Goal: Information Seeking & Learning: Learn about a topic

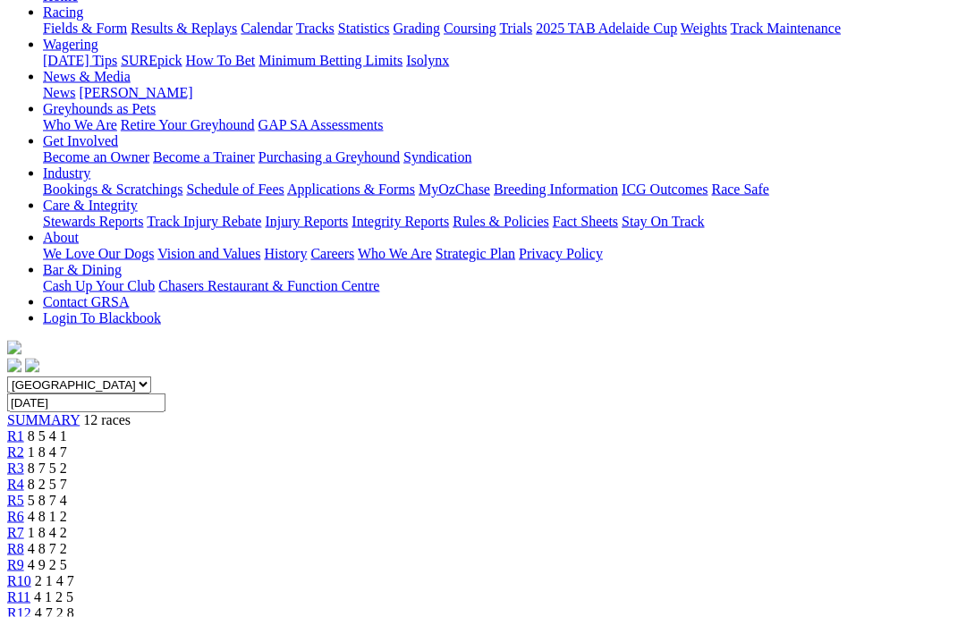
scroll to position [208, 0]
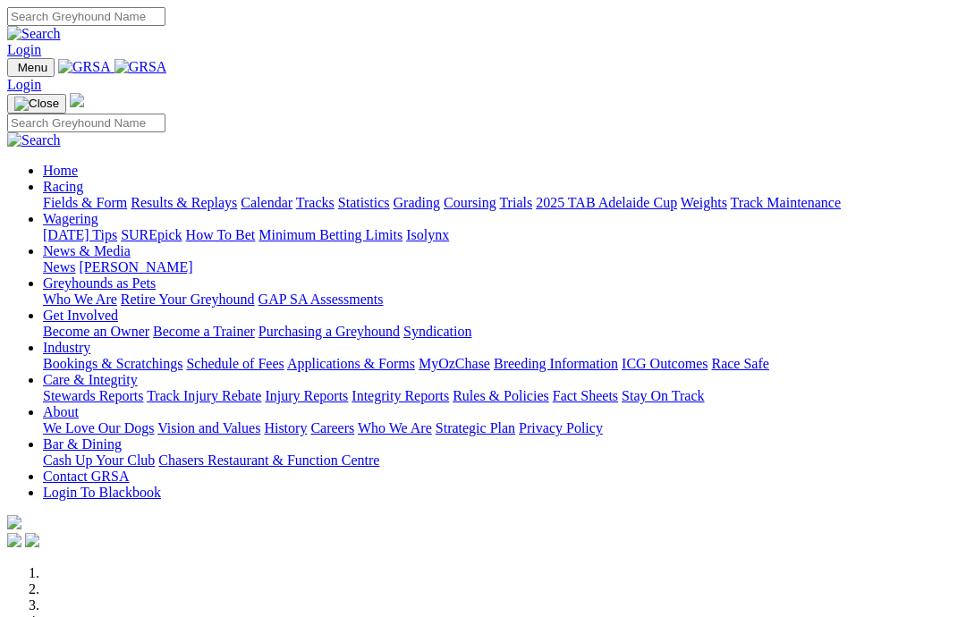
scroll to position [547, 0]
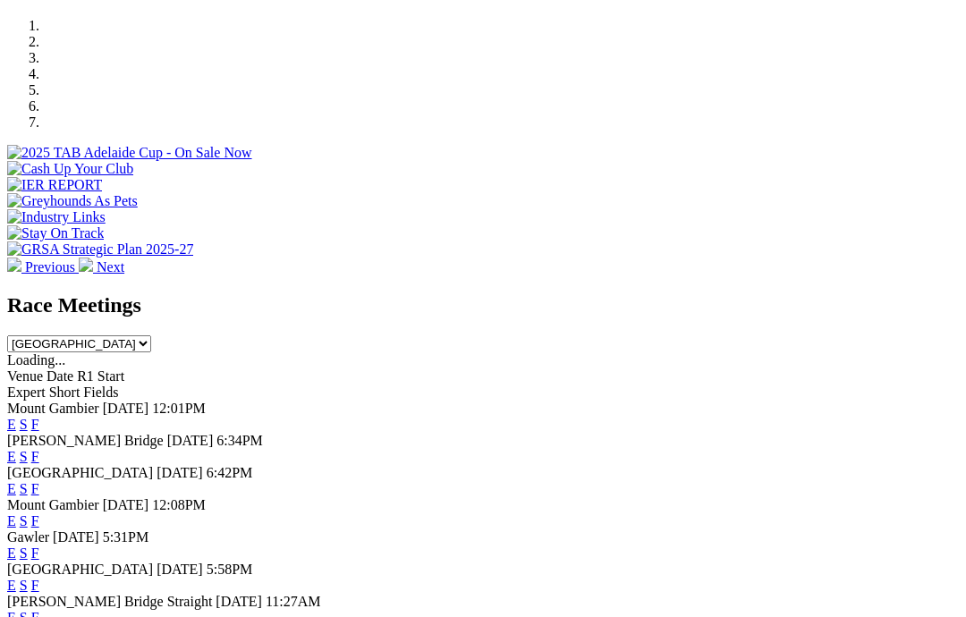
click at [39, 449] on link "F" at bounding box center [35, 456] width 8 height 15
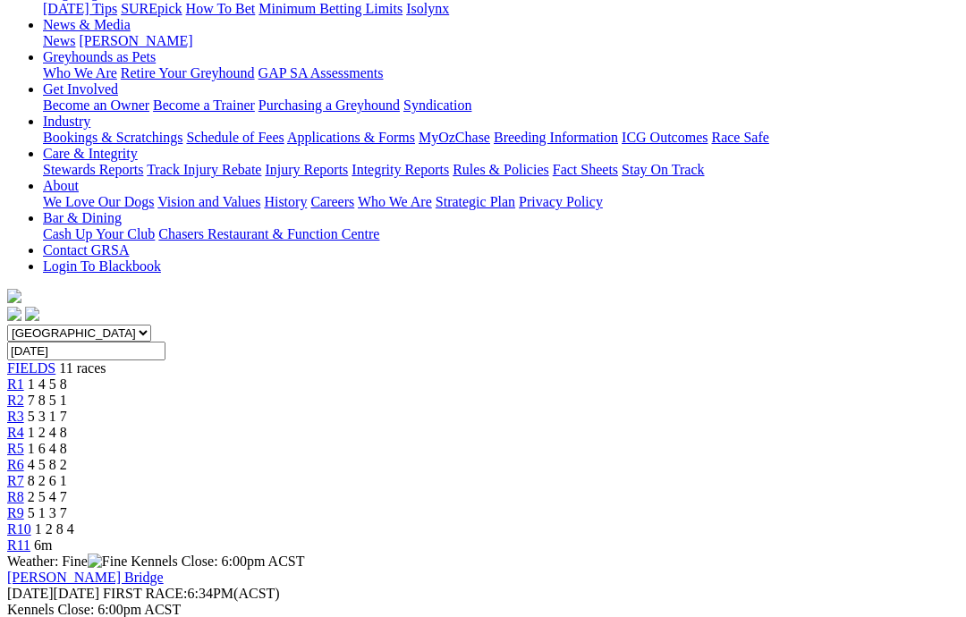
scroll to position [274, 0]
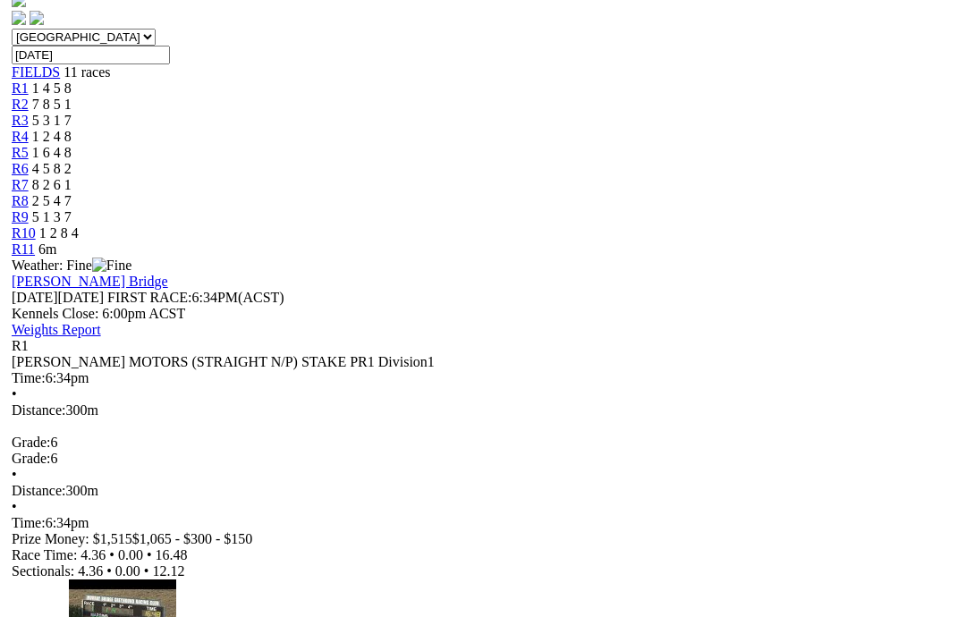
scroll to position [555, 0]
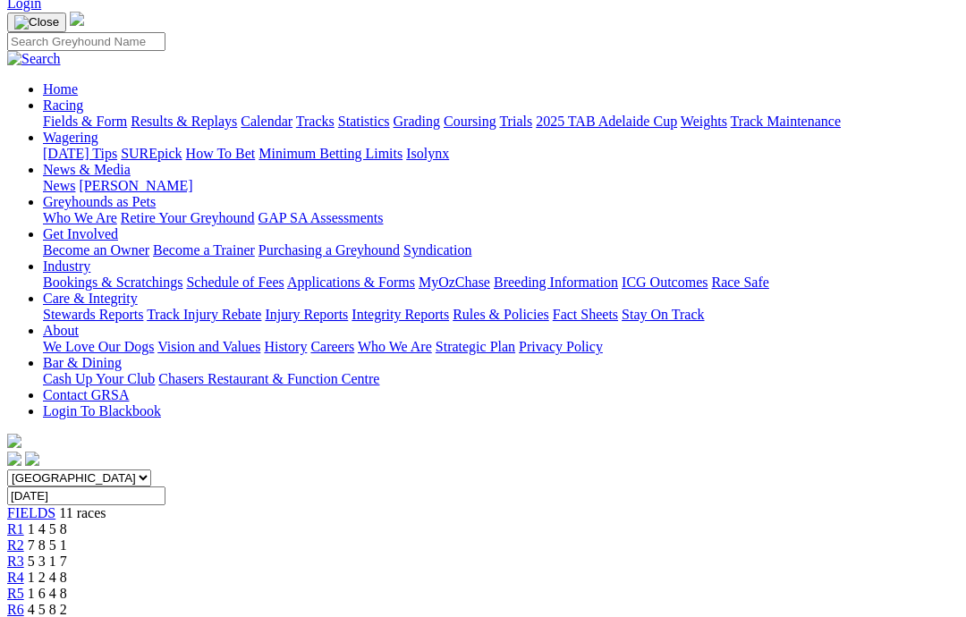
scroll to position [124, 0]
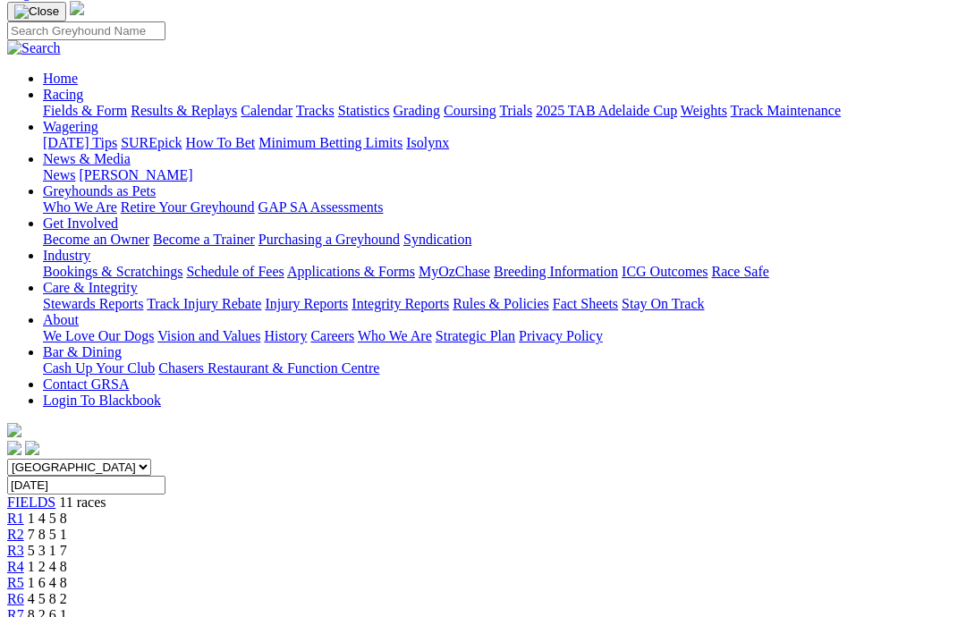
click at [24, 527] on link "R2" at bounding box center [15, 534] width 17 height 15
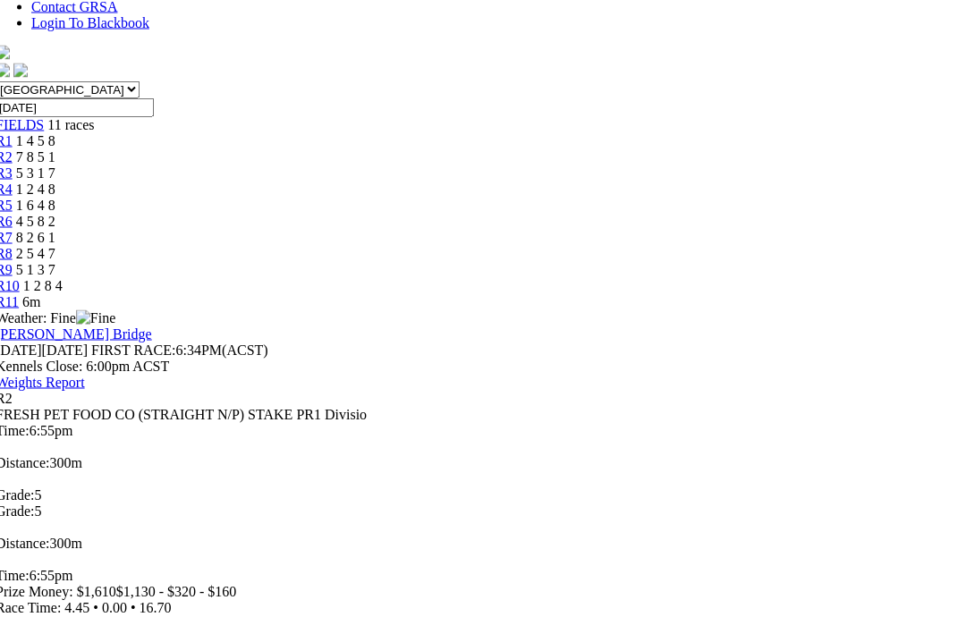
scroll to position [503, 12]
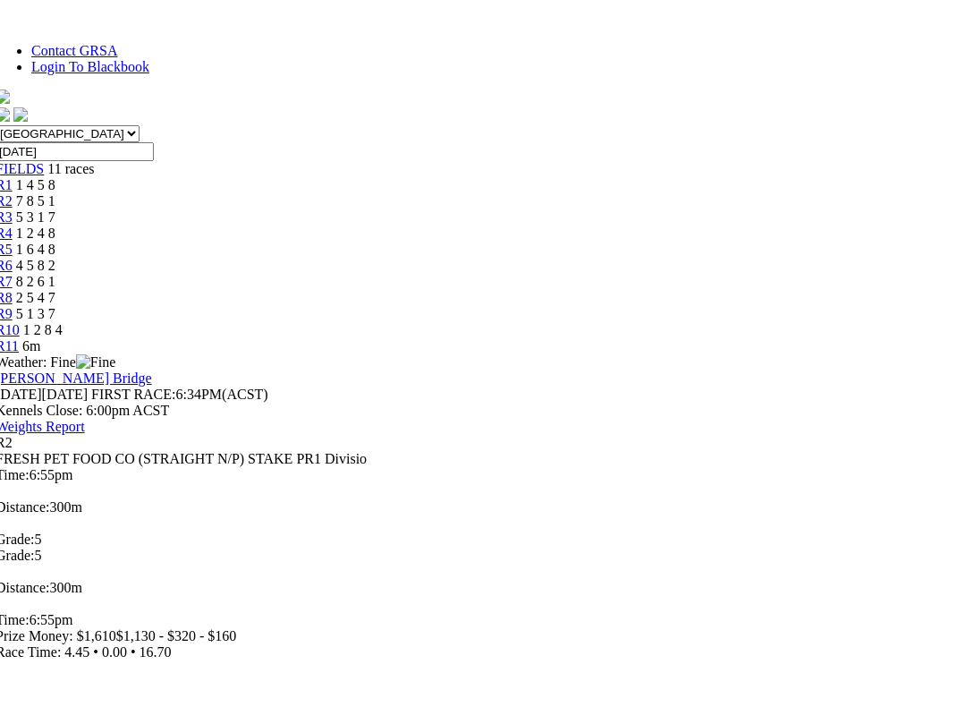
scroll to position [18, 0]
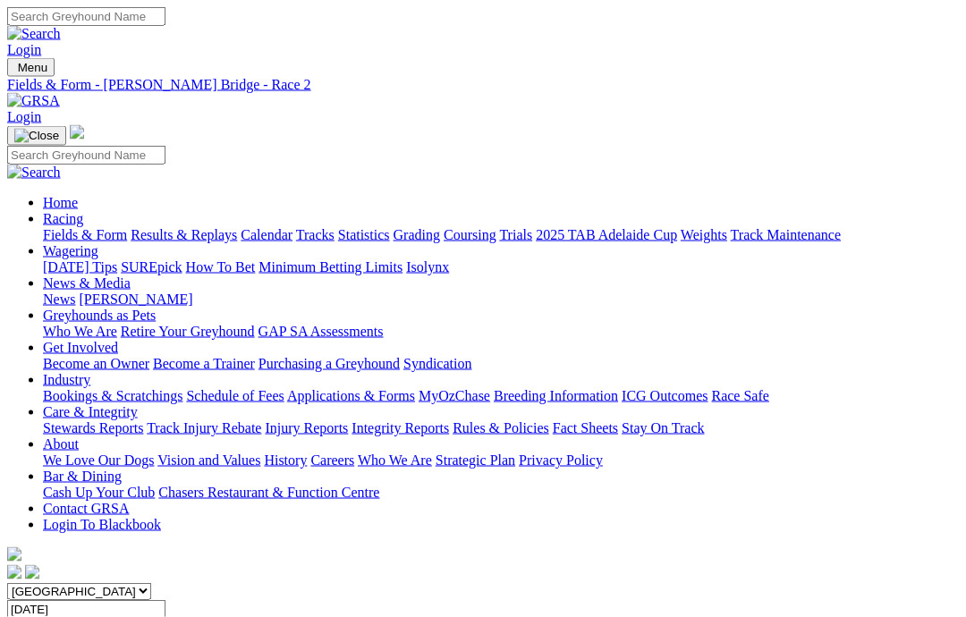
scroll to position [21, 0]
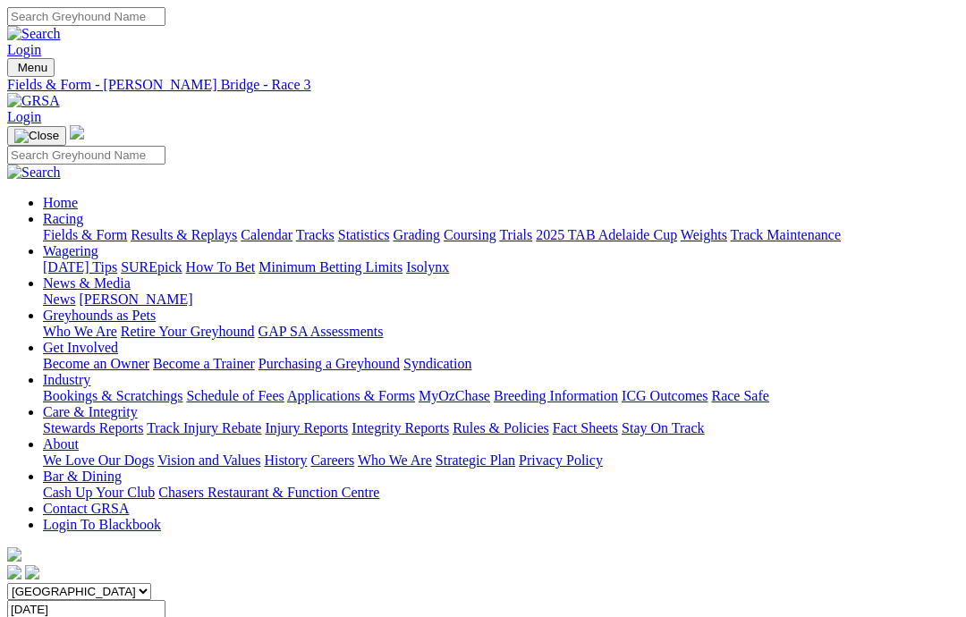
click at [954, 227] on div "Fields & Form Results & Replays Calendar Tracks Statistics Grading Coursing Tri…" at bounding box center [501, 235] width 916 height 16
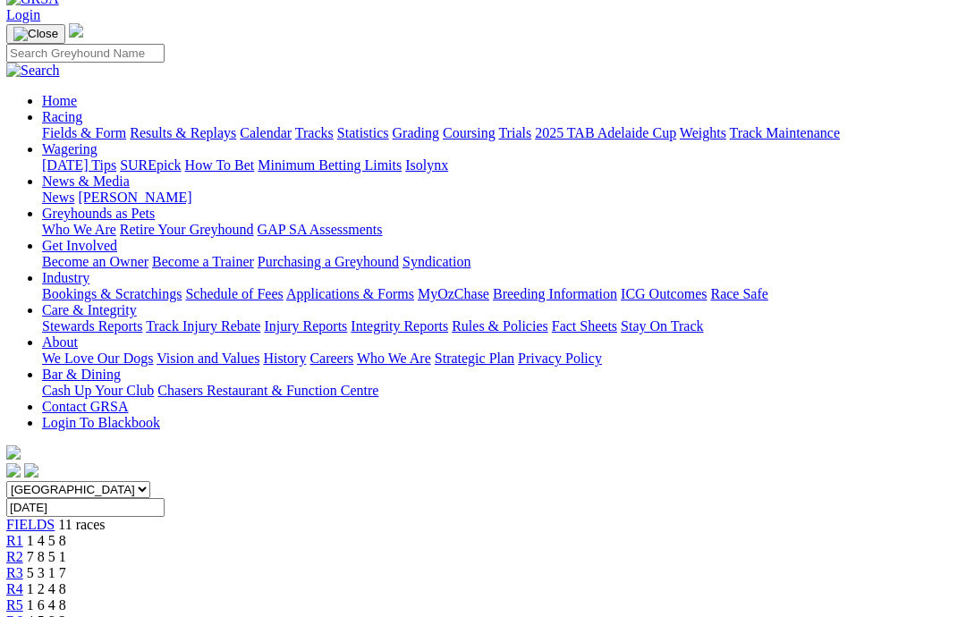
scroll to position [68, 0]
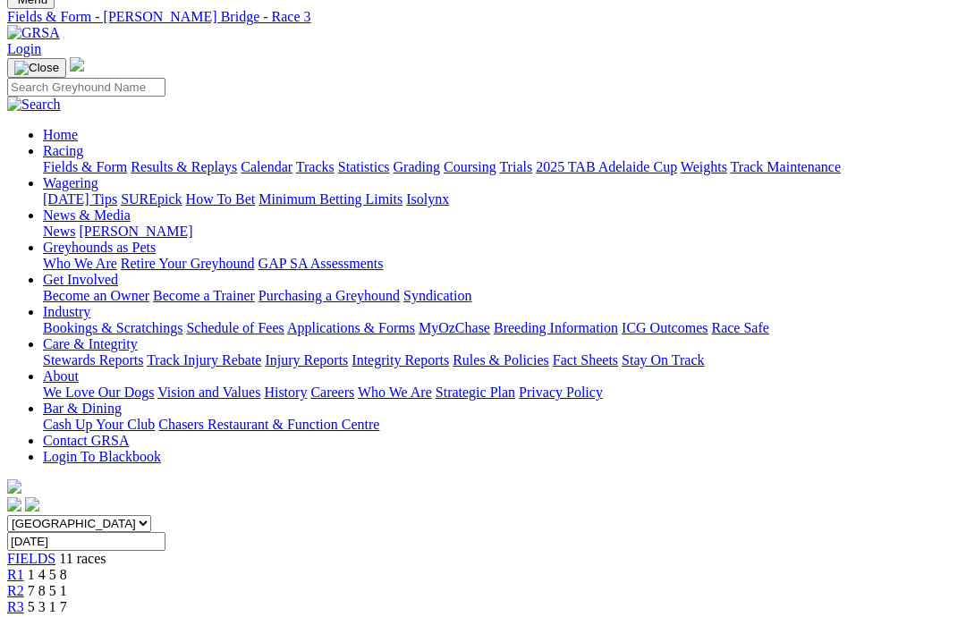
click at [67, 615] on span "1 2 4 8" at bounding box center [47, 622] width 39 height 15
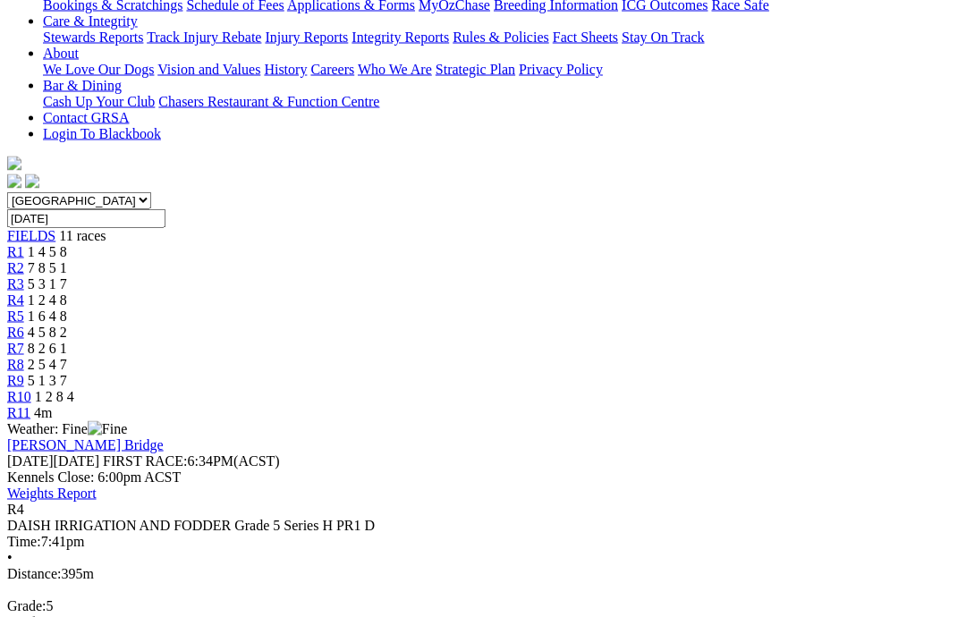
scroll to position [481, 0]
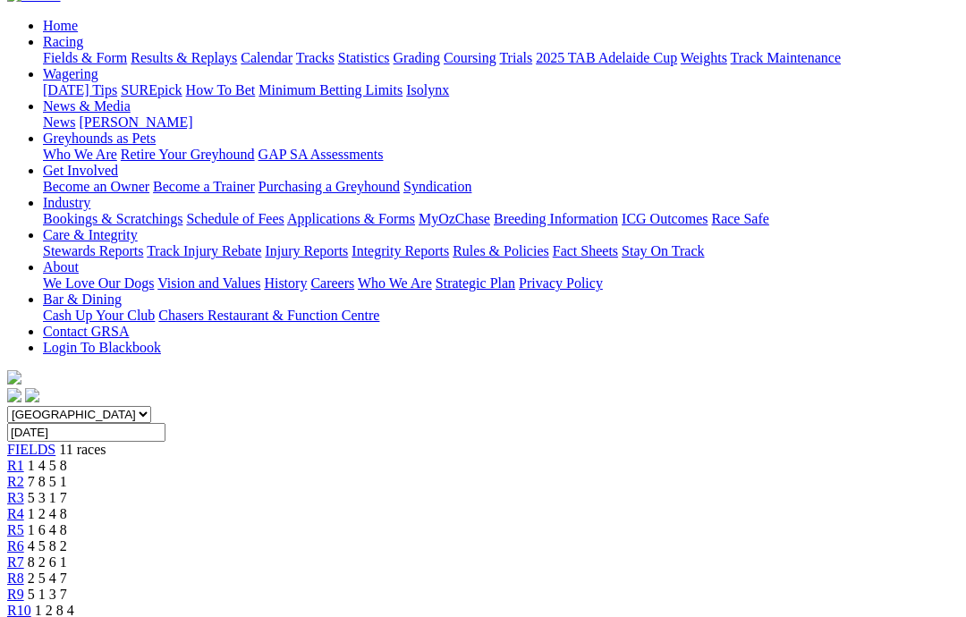
scroll to position [185, 4]
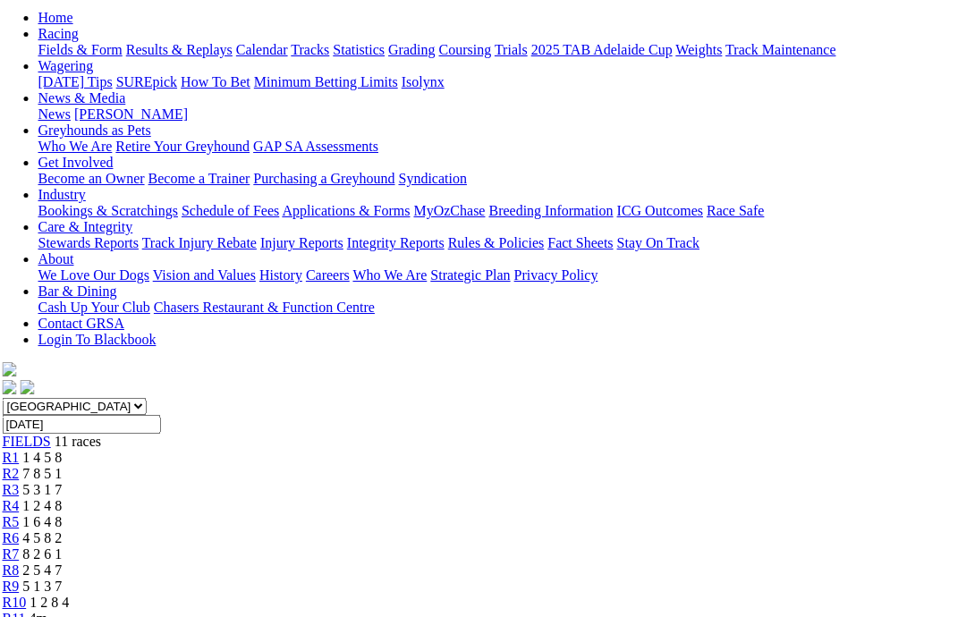
click at [20, 514] on link "R5" at bounding box center [11, 521] width 17 height 15
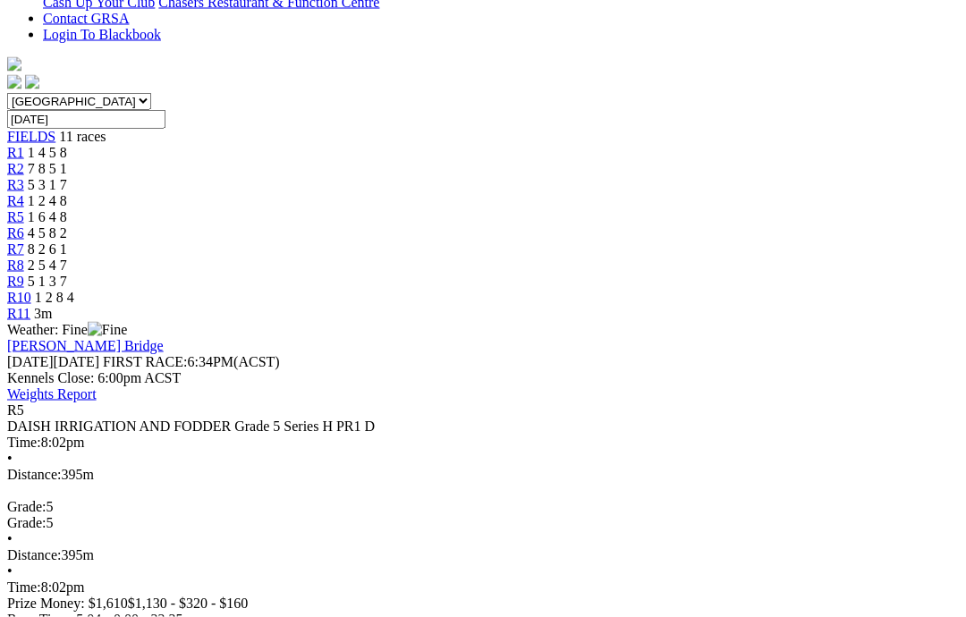
scroll to position [491, 0]
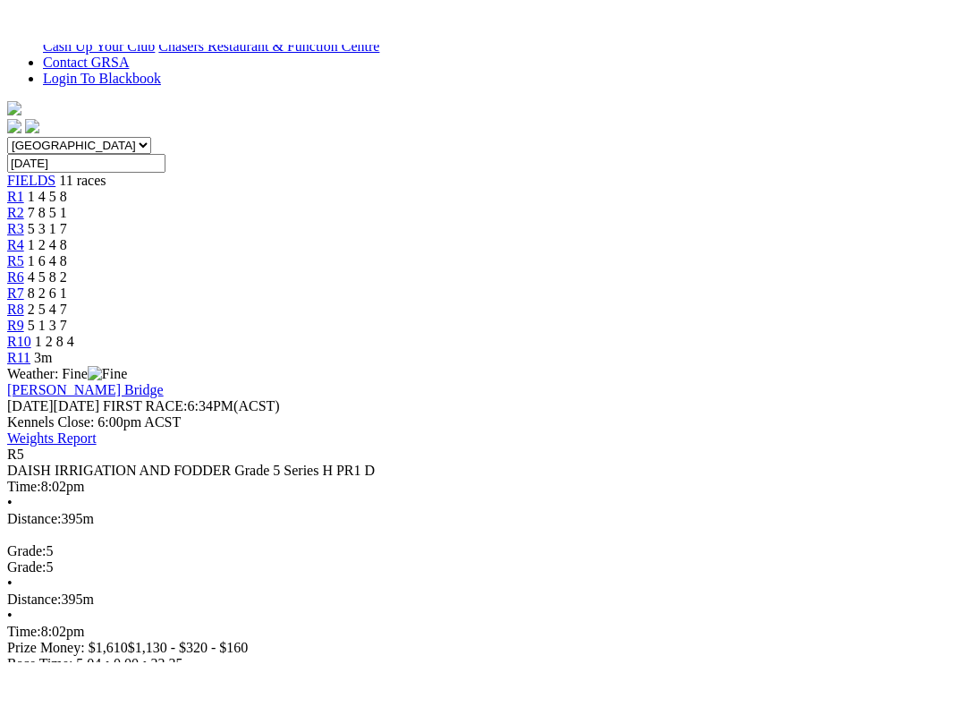
scroll to position [18, 0]
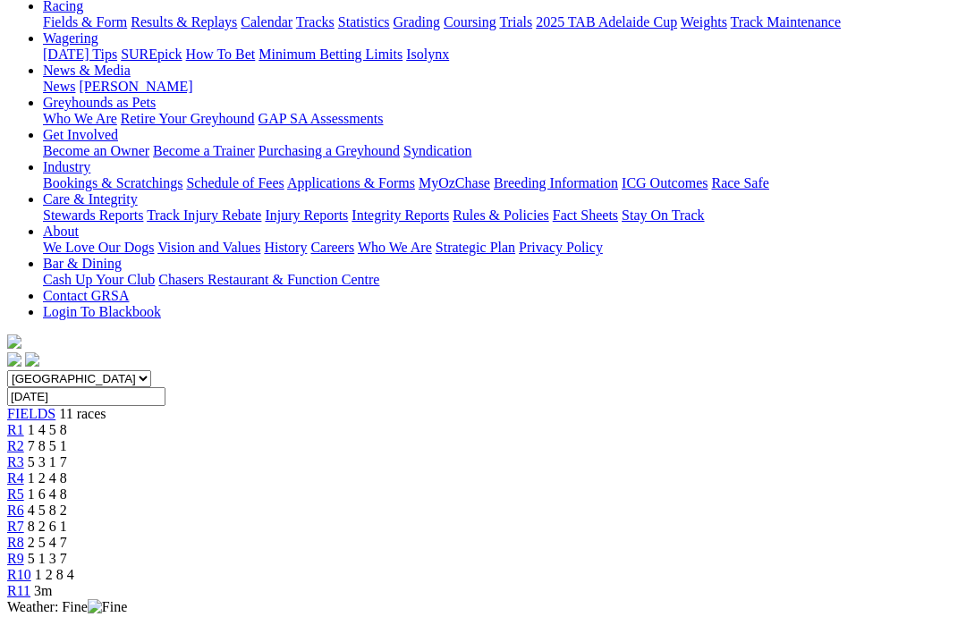
scroll to position [211, 0]
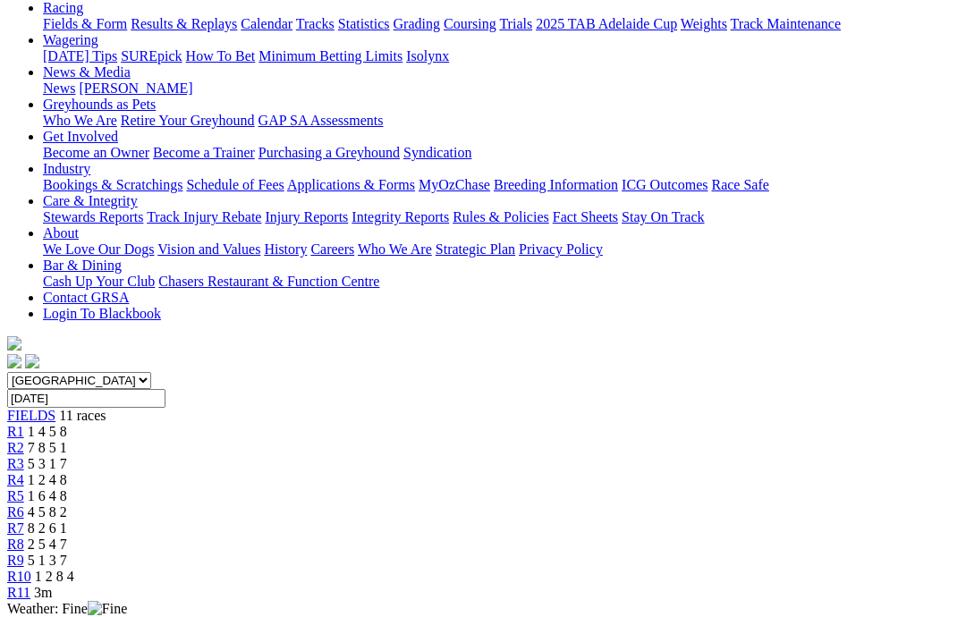
click at [24, 505] on link "R6" at bounding box center [15, 512] width 17 height 15
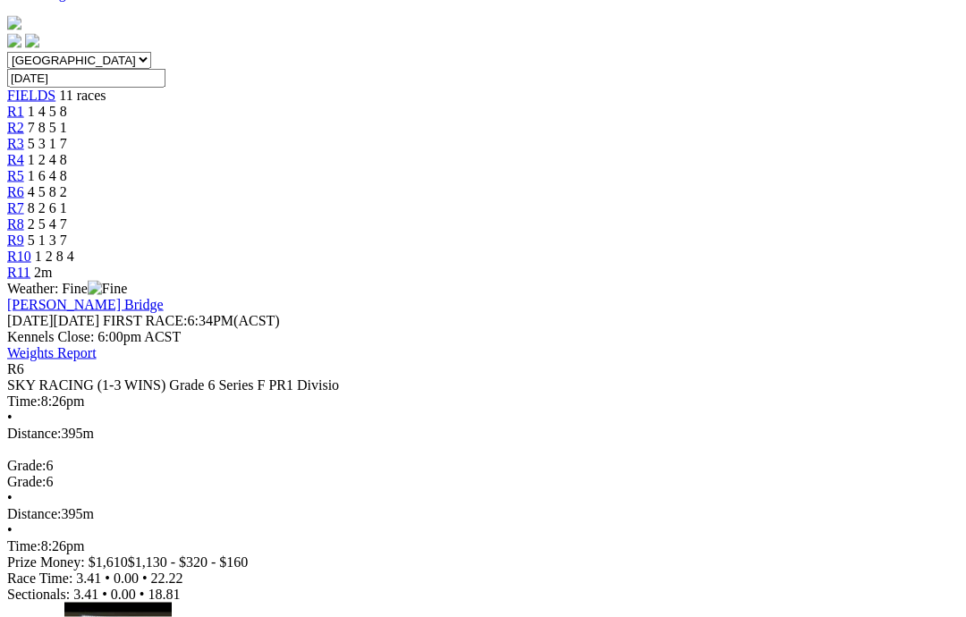
scroll to position [532, 0]
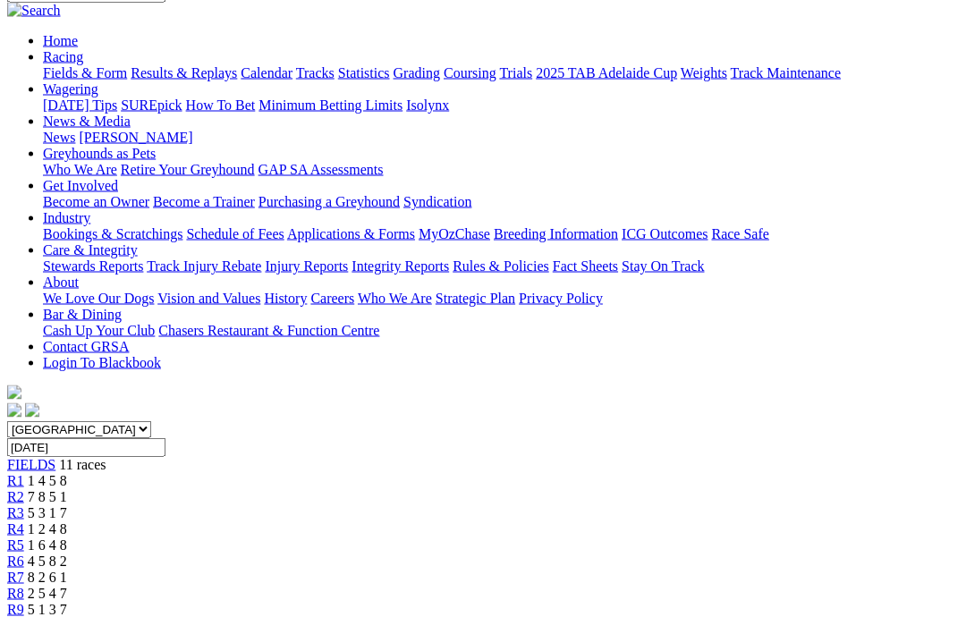
scroll to position [161, 0]
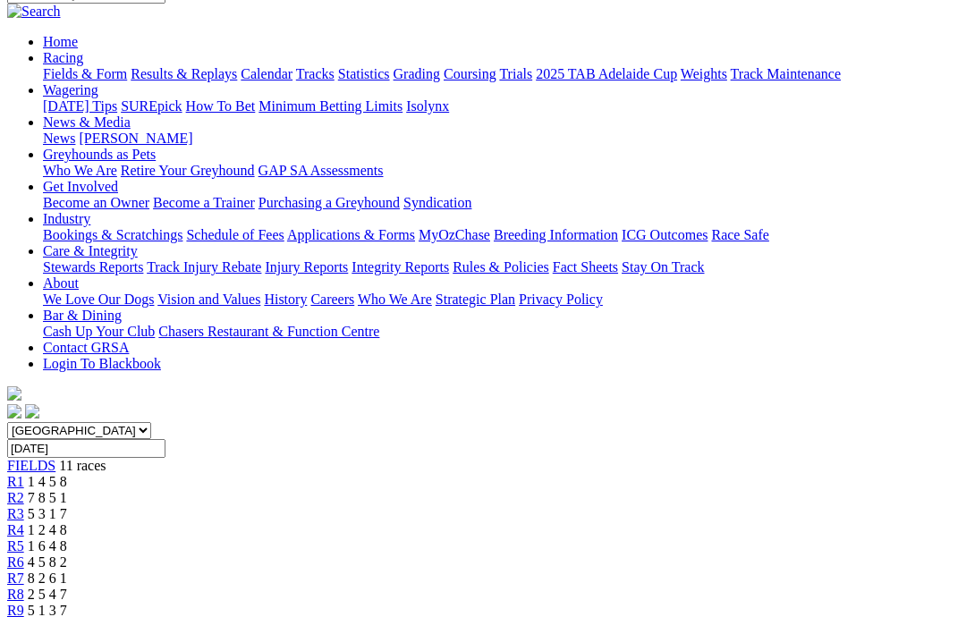
click at [67, 571] on span "8 2 6 1" at bounding box center [47, 578] width 39 height 15
